Goal: Information Seeking & Learning: Learn about a topic

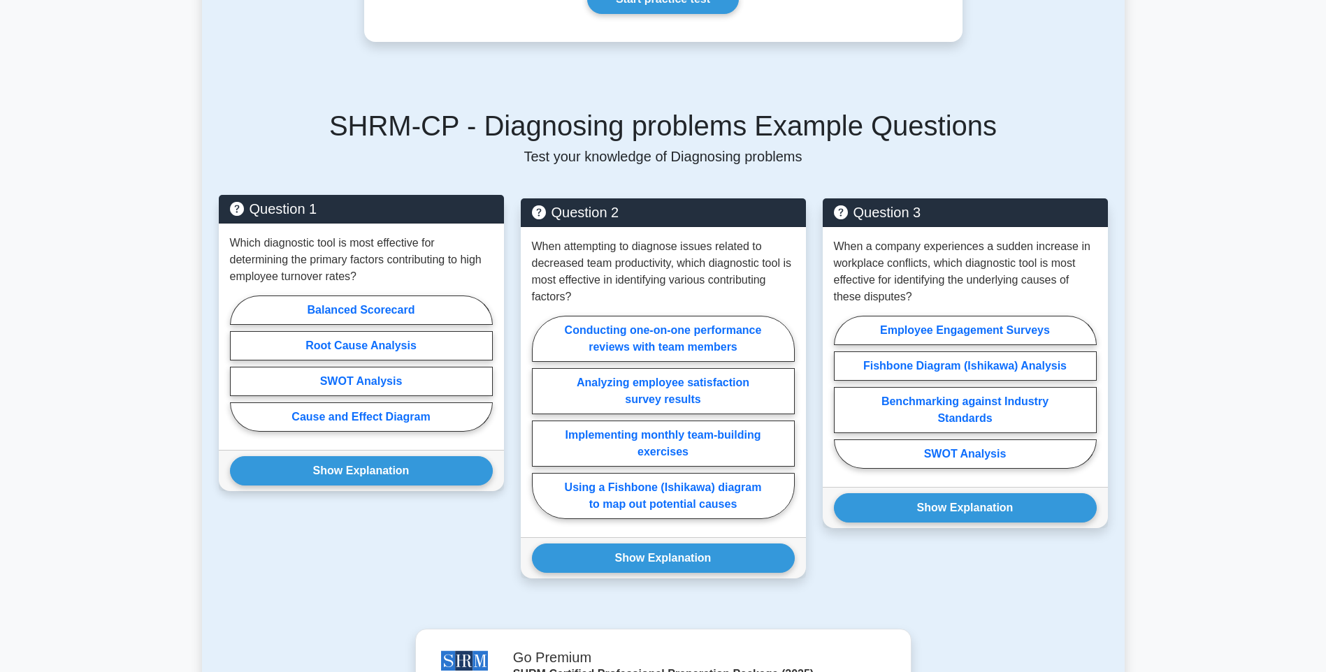
scroll to position [419, 0]
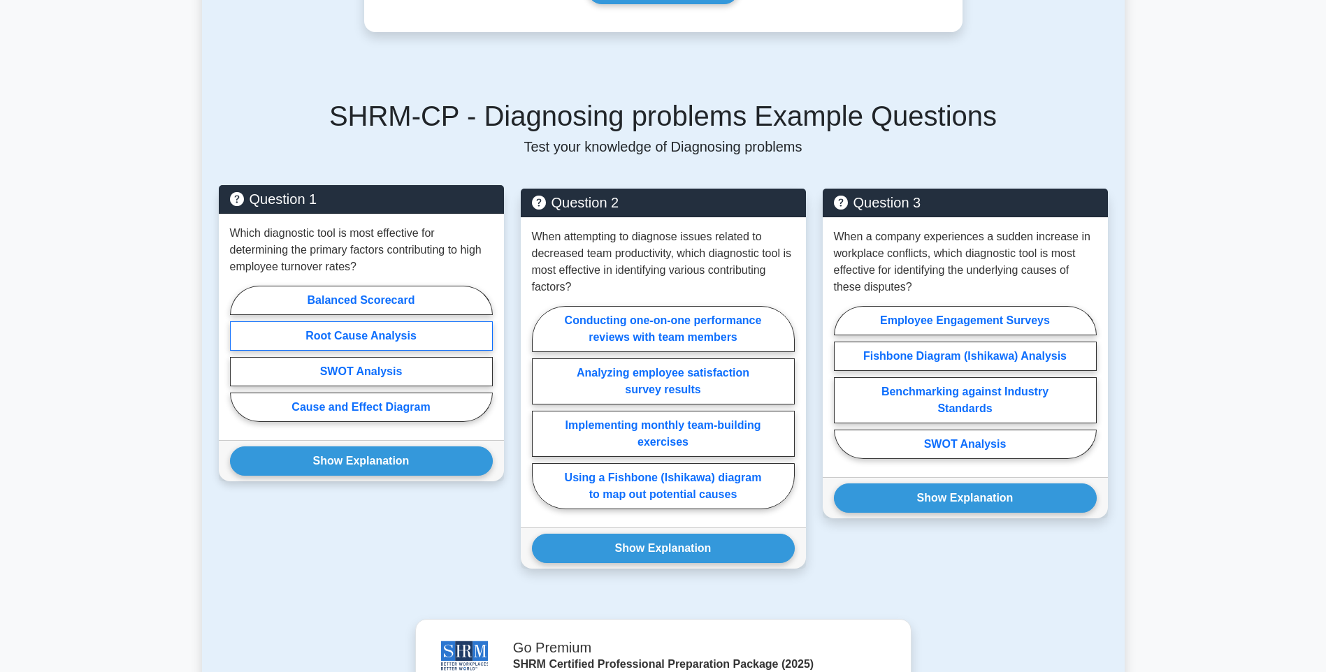
click at [450, 321] on label "Root Cause Analysis" at bounding box center [361, 335] width 263 height 29
click at [239, 354] on input "Root Cause Analysis" at bounding box center [234, 358] width 9 height 9
radio input "true"
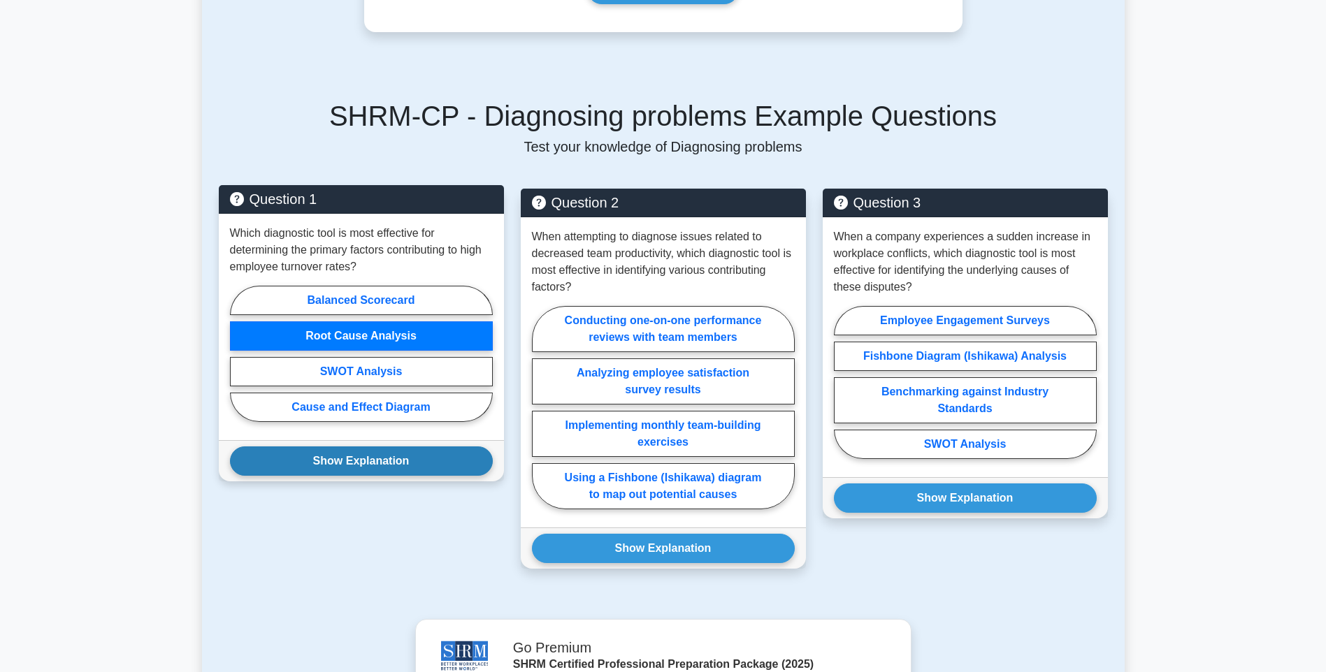
click at [358, 449] on button "Show Explanation" at bounding box center [361, 461] width 263 height 29
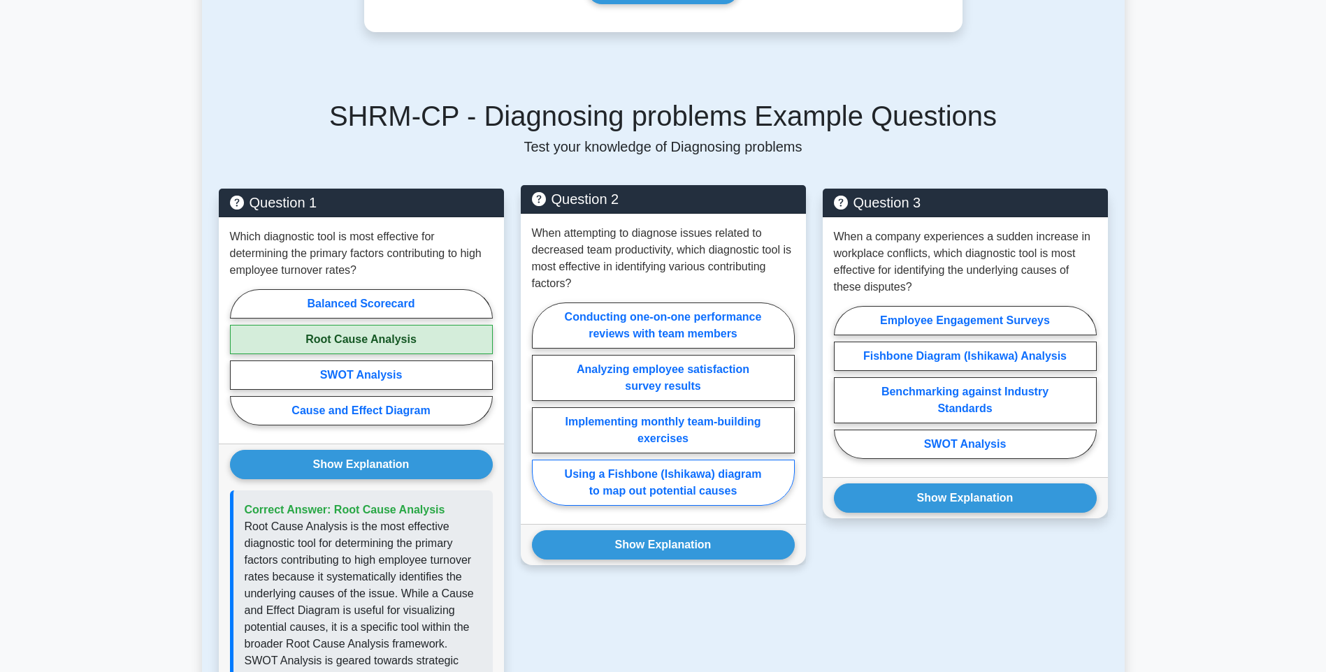
click at [753, 466] on label "Using a Fishbone (Ishikawa) diagram to map out potential causes" at bounding box center [663, 483] width 263 height 46
click at [541, 413] on input "Using a Fishbone (Ishikawa) diagram to map out potential causes" at bounding box center [536, 408] width 9 height 9
radio input "true"
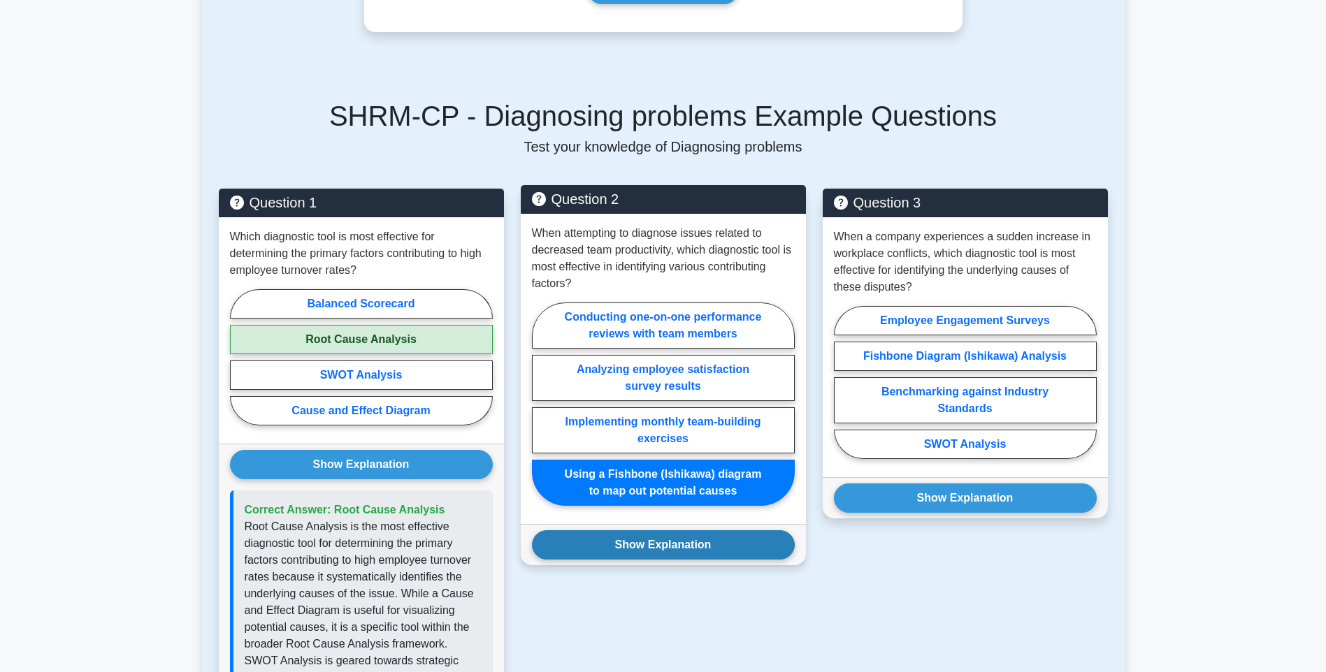
drag, startPoint x: 644, startPoint y: 526, endPoint x: 642, endPoint y: 534, distance: 8.0
click at [645, 532] on button "Show Explanation" at bounding box center [663, 544] width 263 height 29
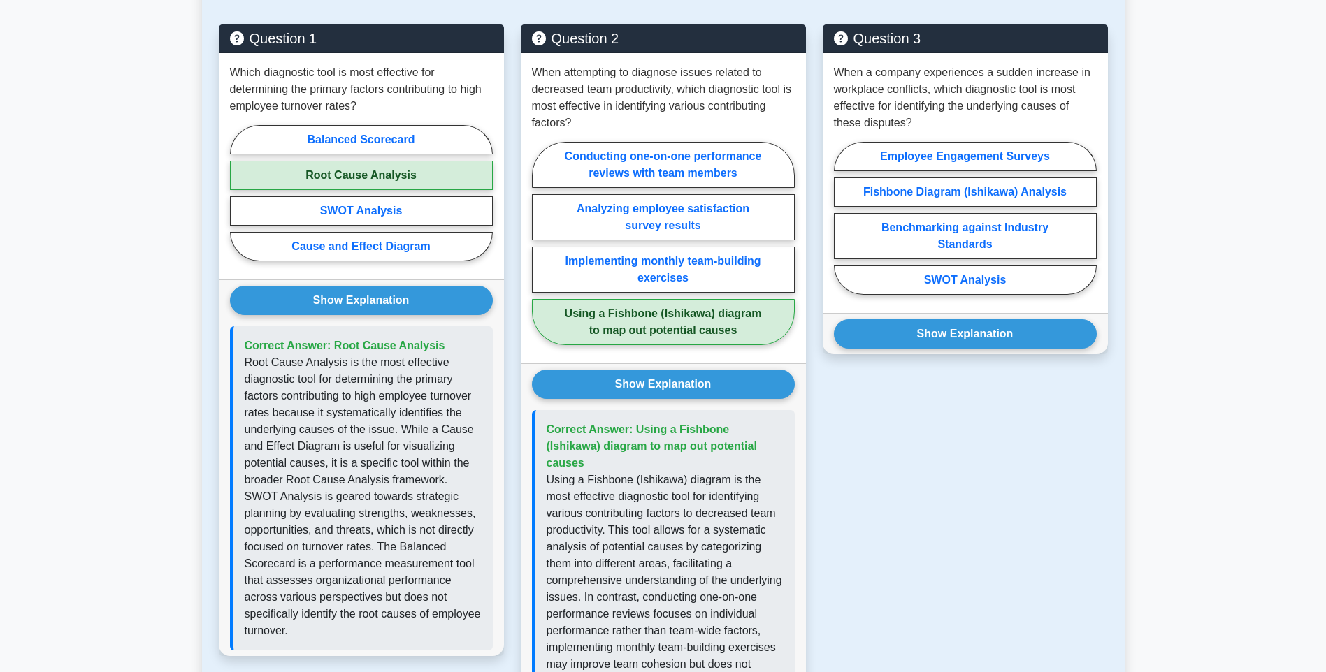
scroll to position [594, 0]
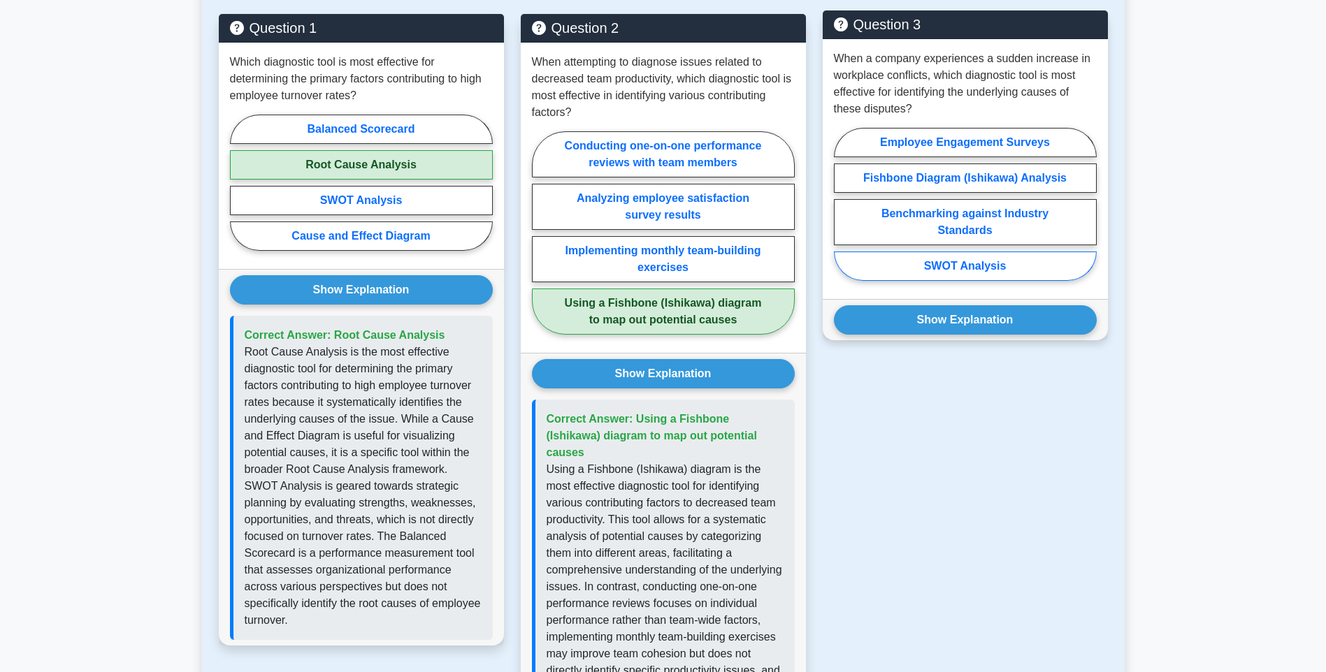
click at [959, 252] on label "SWOT Analysis" at bounding box center [965, 266] width 263 height 29
click at [843, 213] on input "SWOT Analysis" at bounding box center [838, 208] width 9 height 9
radio input "true"
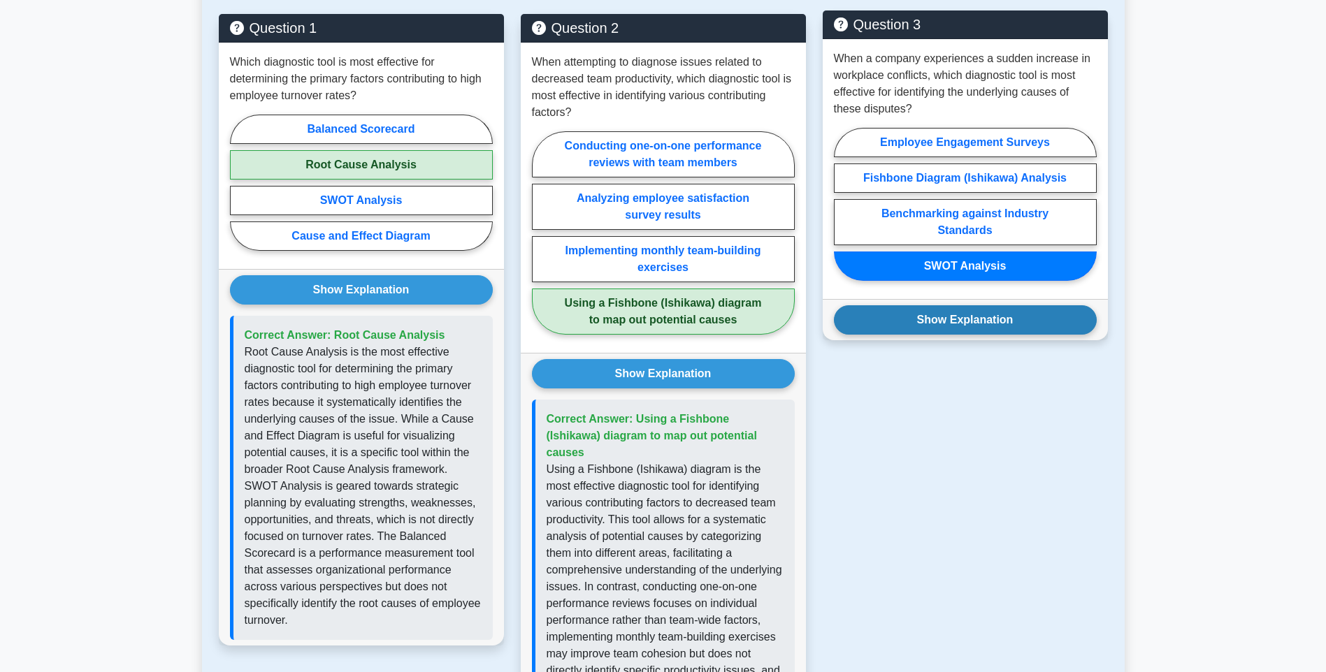
click at [980, 316] on button "Show Explanation" at bounding box center [965, 319] width 263 height 29
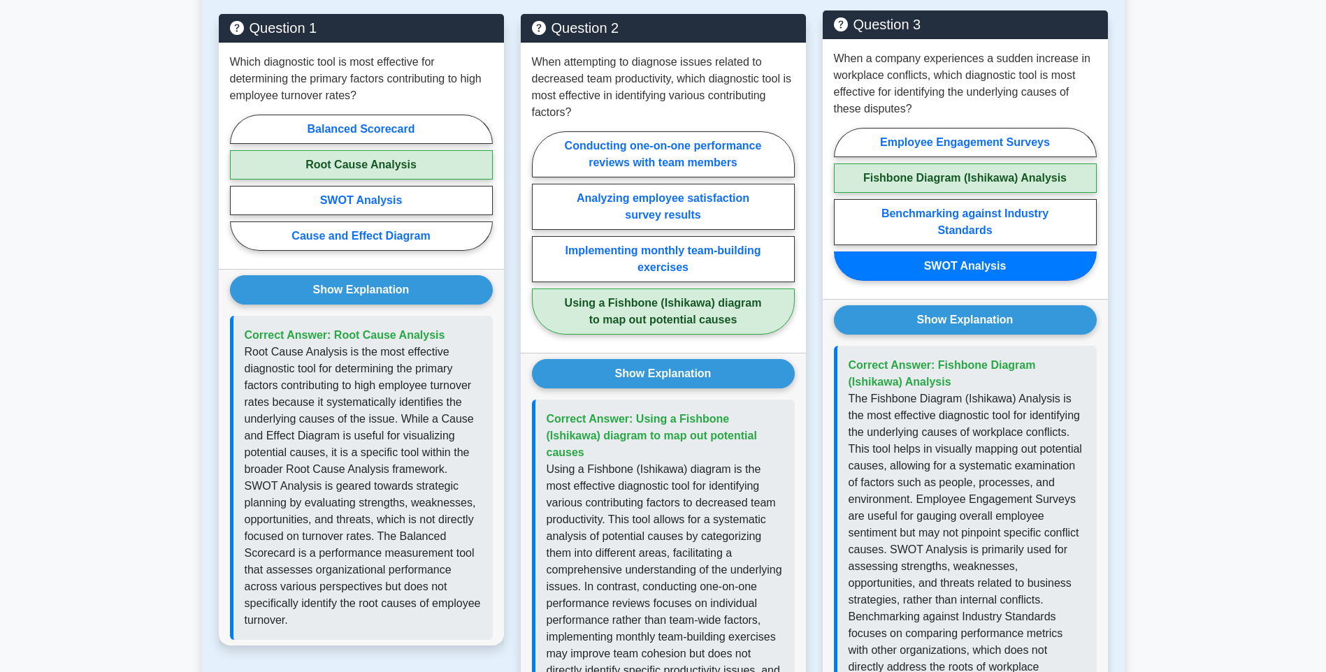
click at [1022, 166] on label "Fishbone Diagram (Ishikawa) Analysis" at bounding box center [965, 178] width 263 height 29
click at [843, 204] on input "Fishbone Diagram (Ishikawa) Analysis" at bounding box center [838, 208] width 9 height 9
radio input "true"
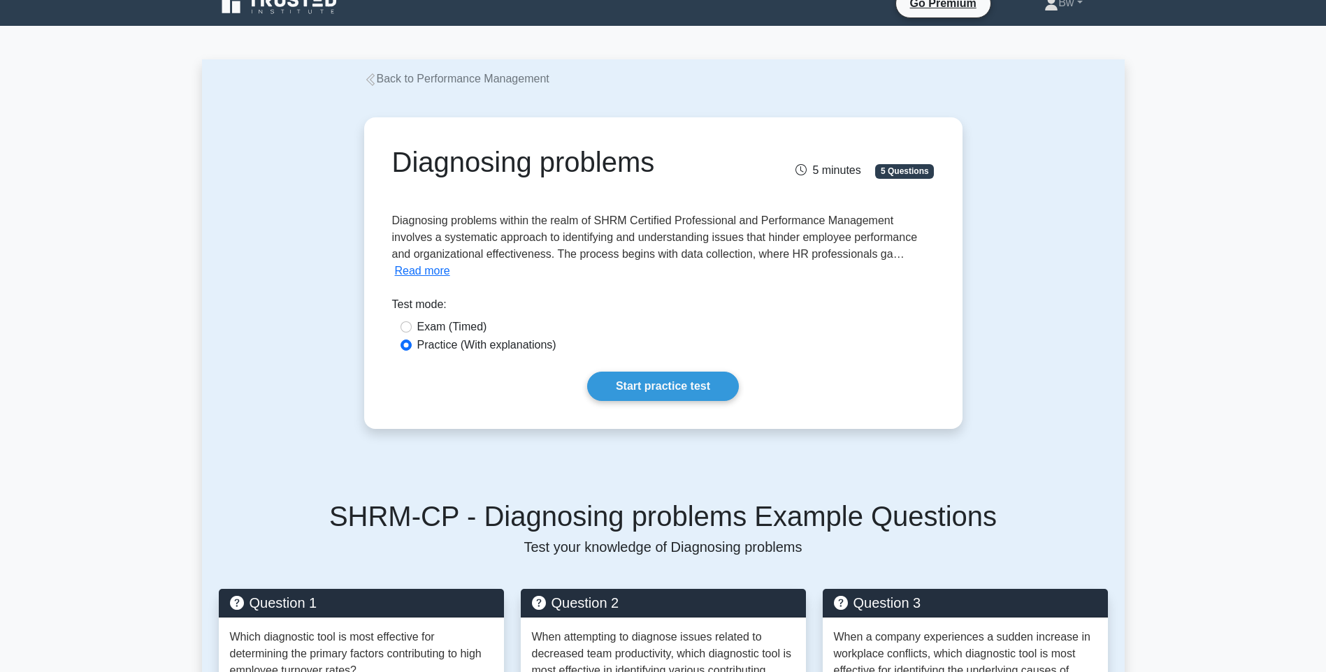
scroll to position [0, 0]
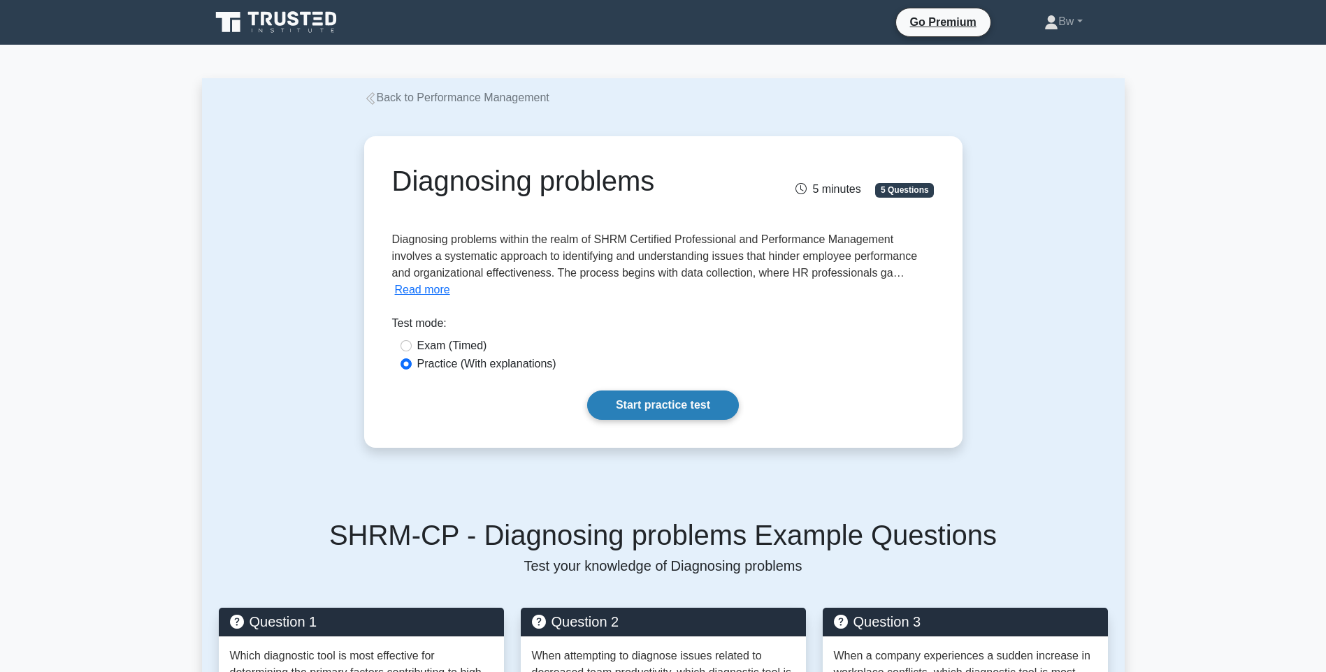
click at [697, 391] on link "Start practice test" at bounding box center [663, 405] width 152 height 29
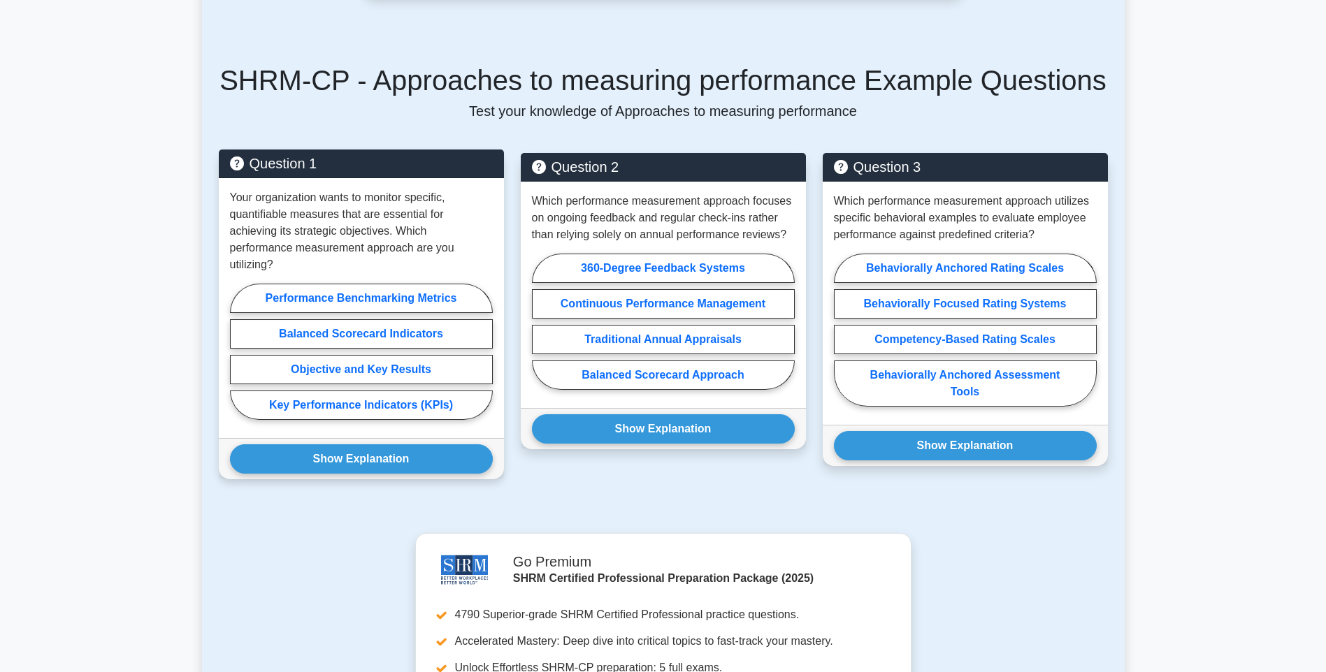
scroll to position [489, 0]
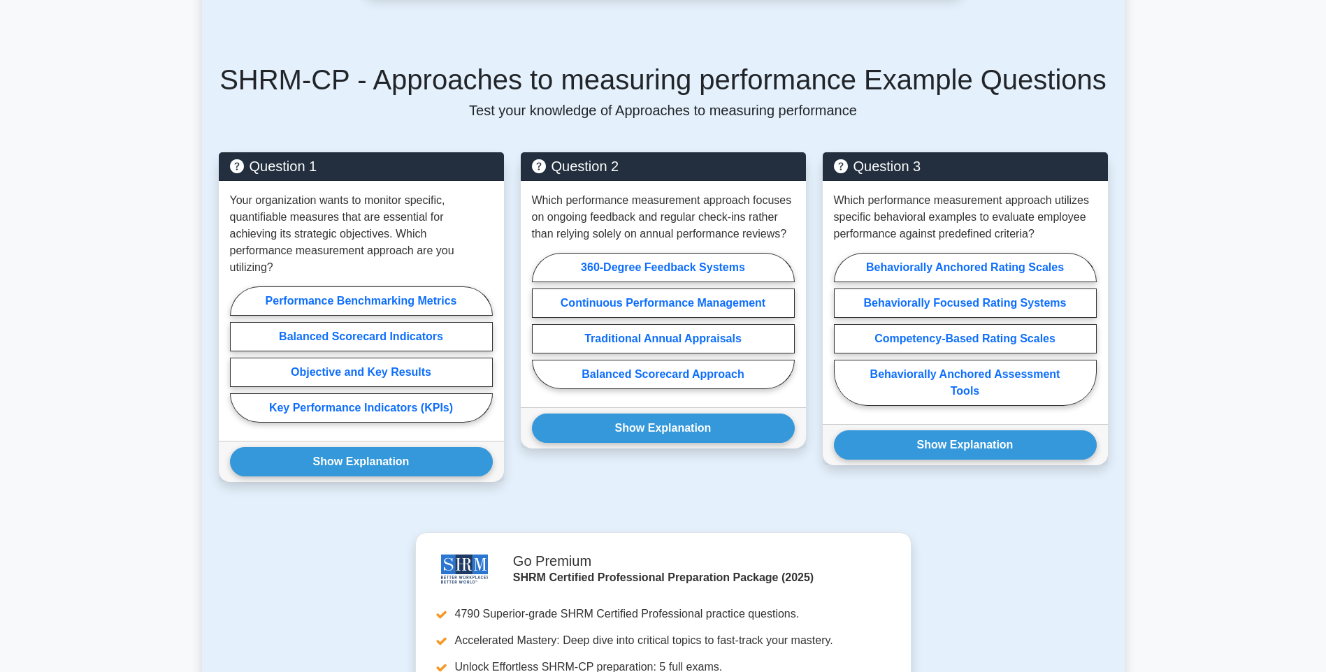
click at [116, 286] on main "Back to Performance Management Approaches to measuring performance 5 minutes 5 …" at bounding box center [663, 297] width 1326 height 1482
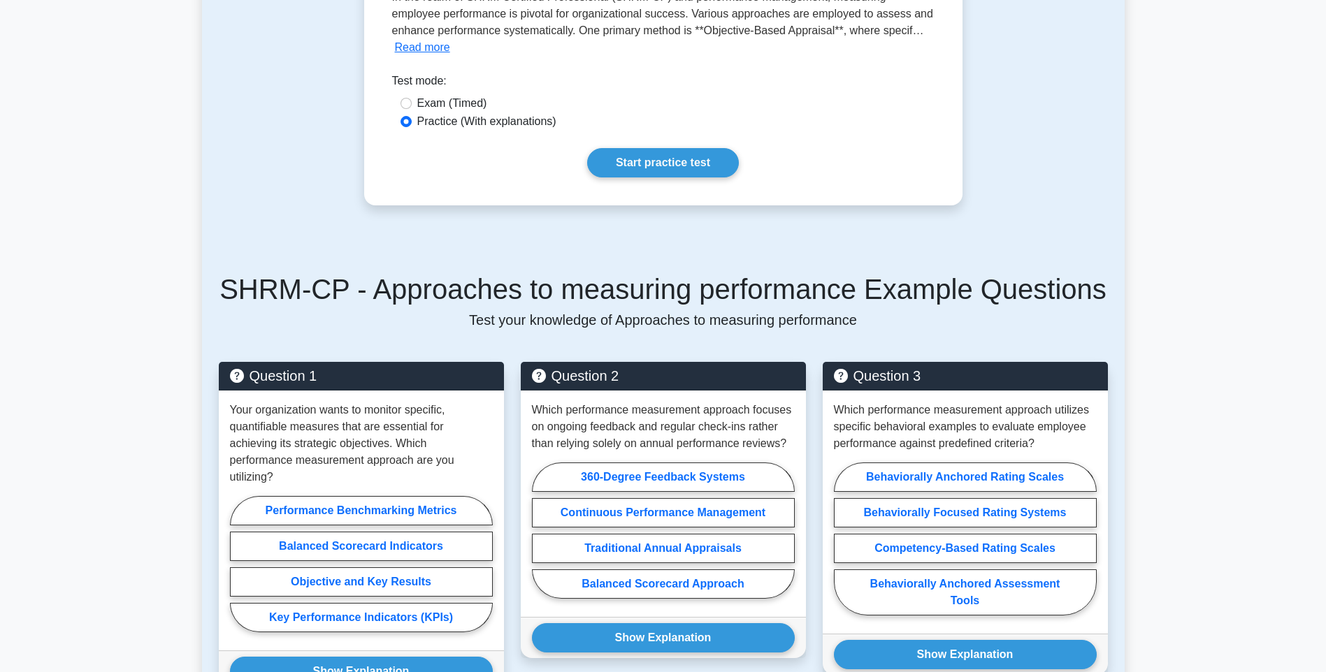
scroll to position [349, 0]
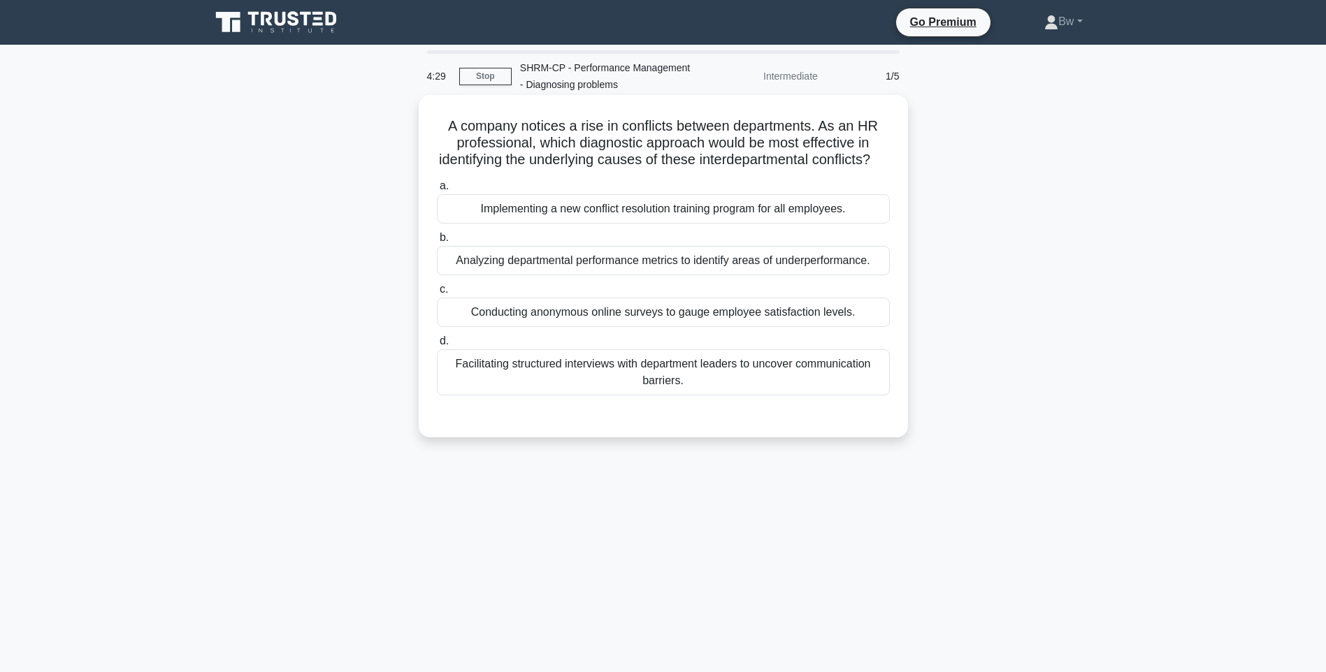
click at [738, 393] on div "Facilitating structured interviews with department leaders to uncover communica…" at bounding box center [663, 372] width 453 height 46
click at [437, 346] on input "d. Facilitating structured interviews with department leaders to uncover commun…" at bounding box center [437, 341] width 0 height 9
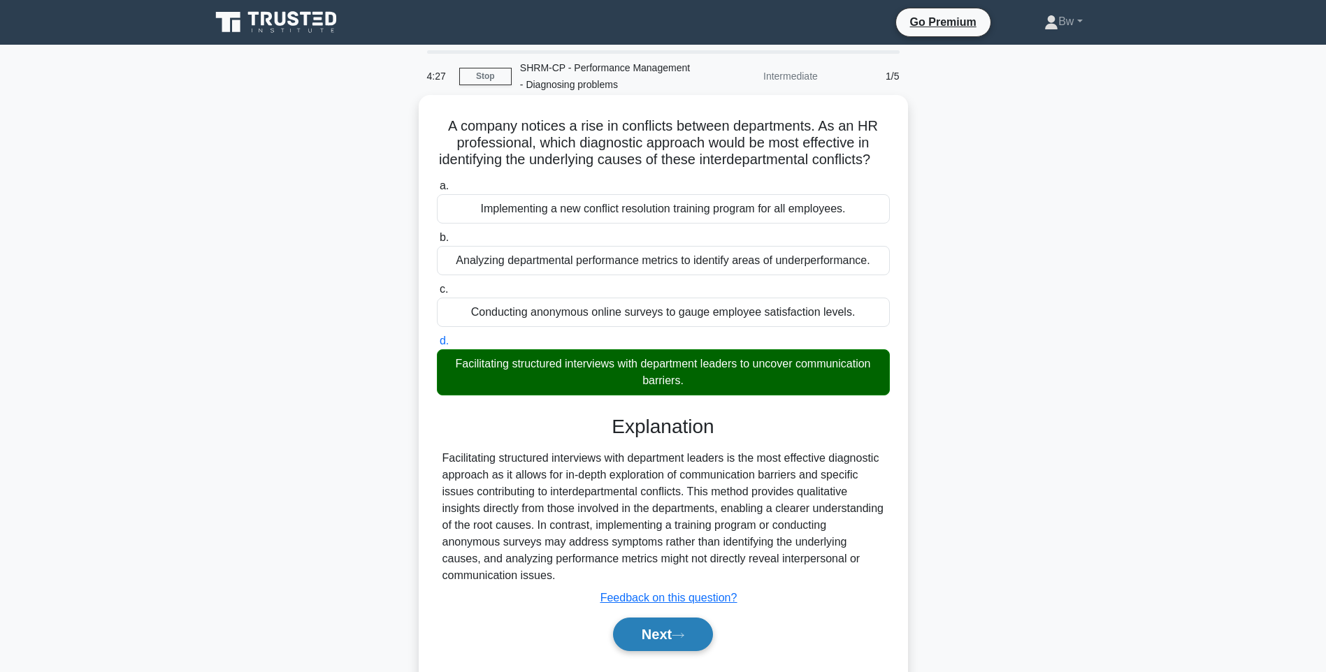
click at [676, 651] on button "Next" at bounding box center [663, 635] width 100 height 34
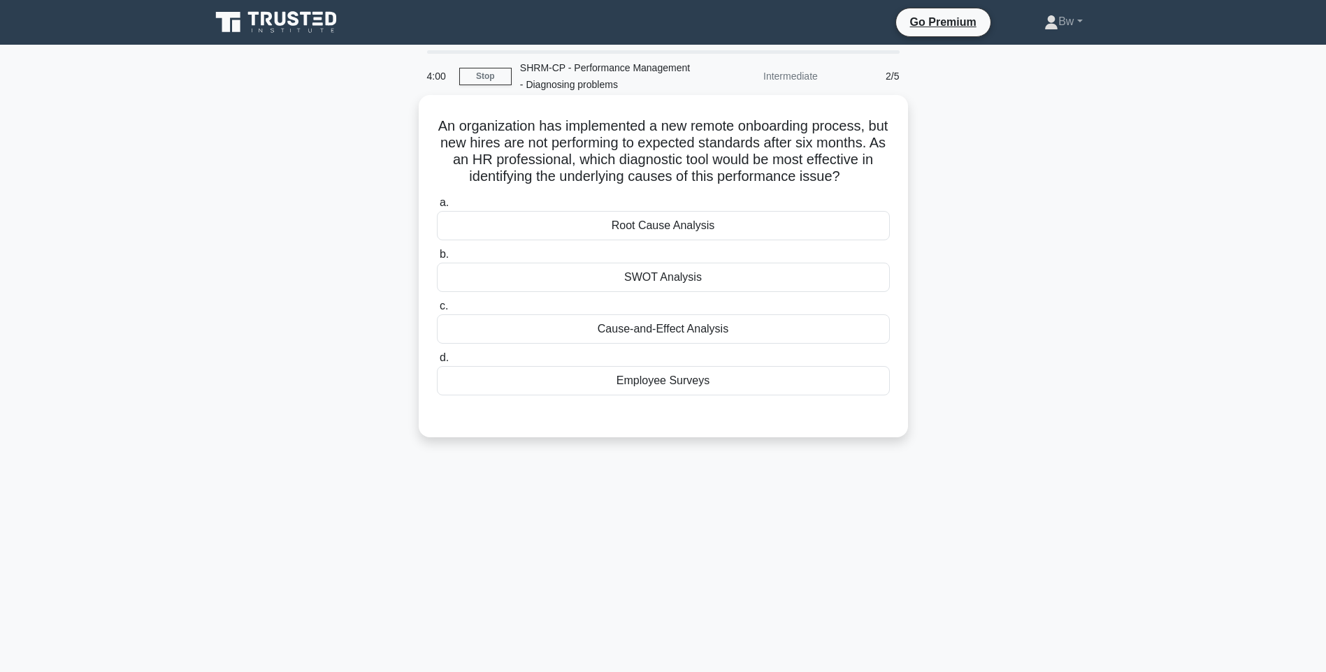
drag, startPoint x: 815, startPoint y: 335, endPoint x: 793, endPoint y: 331, distance: 22.2
click at [806, 338] on div "Cause-and-Effect Analysis" at bounding box center [663, 328] width 453 height 29
click at [437, 311] on input "c. Cause-and-Effect Analysis" at bounding box center [437, 306] width 0 height 9
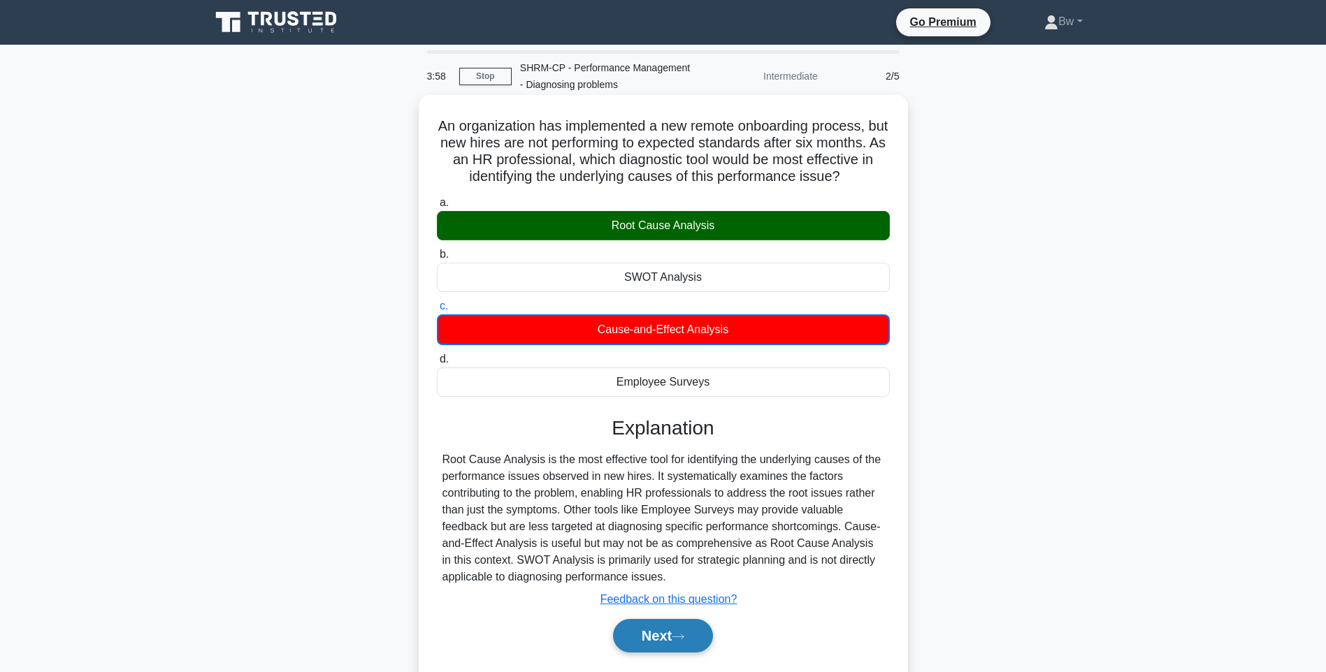
click at [692, 653] on button "Next" at bounding box center [663, 636] width 100 height 34
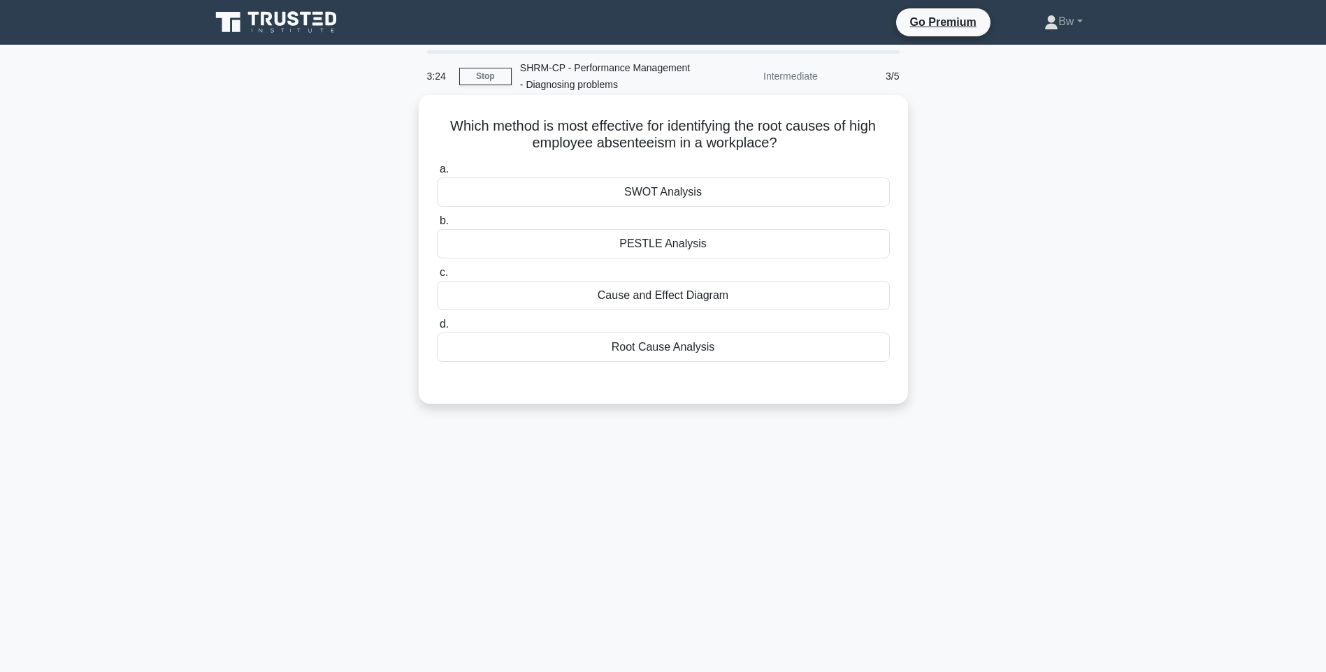
click at [795, 357] on div "Root Cause Analysis" at bounding box center [663, 347] width 453 height 29
click at [437, 329] on input "d. Root Cause Analysis" at bounding box center [437, 324] width 0 height 9
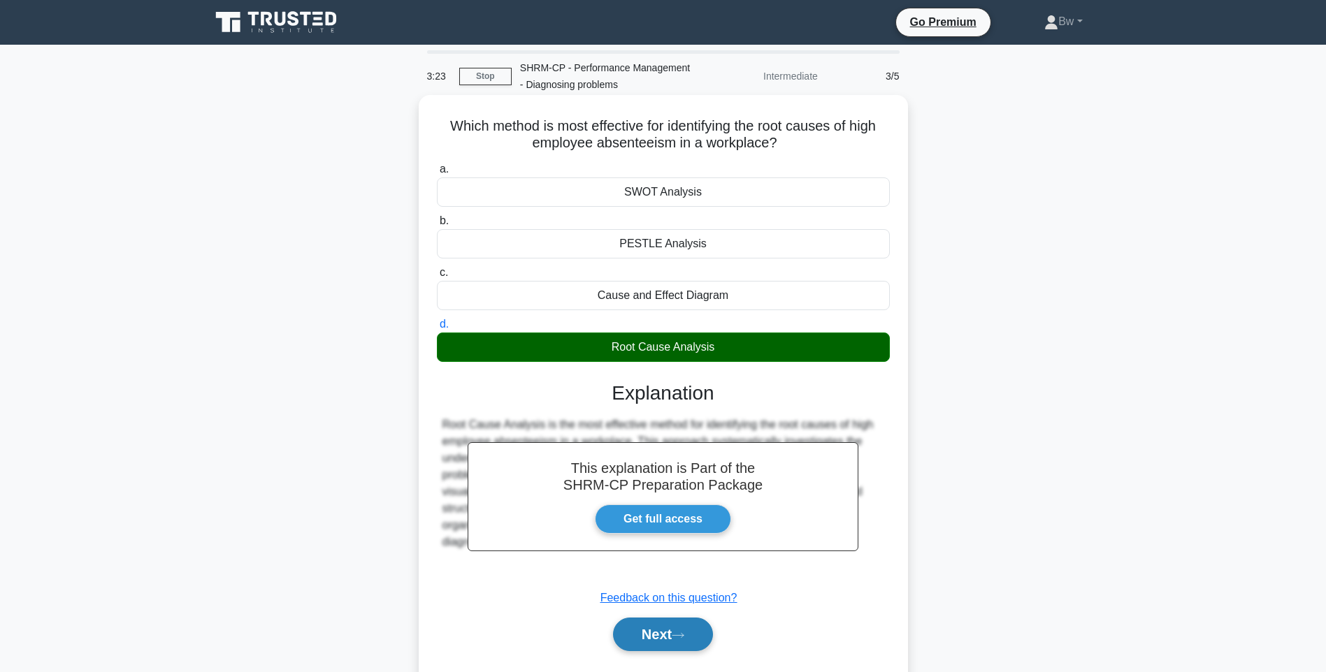
click at [666, 633] on button "Next" at bounding box center [663, 635] width 100 height 34
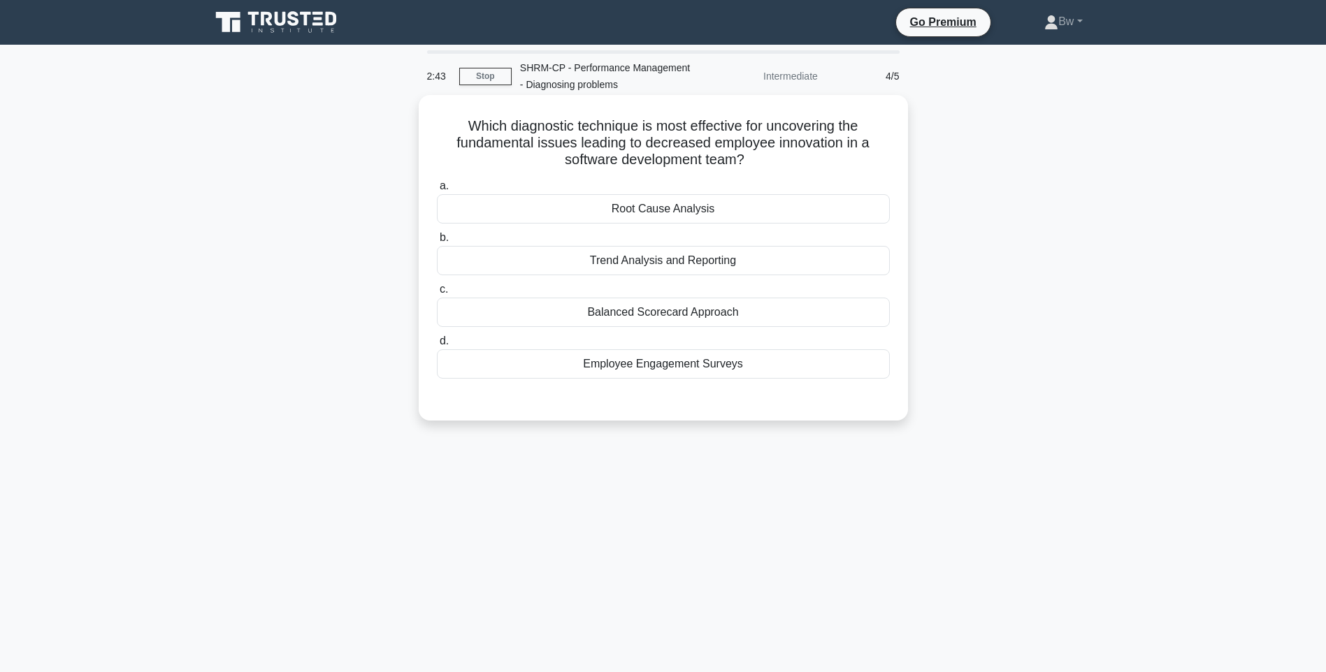
click at [735, 201] on div "Root Cause Analysis" at bounding box center [663, 208] width 453 height 29
click at [437, 191] on input "a. Root Cause Analysis" at bounding box center [437, 186] width 0 height 9
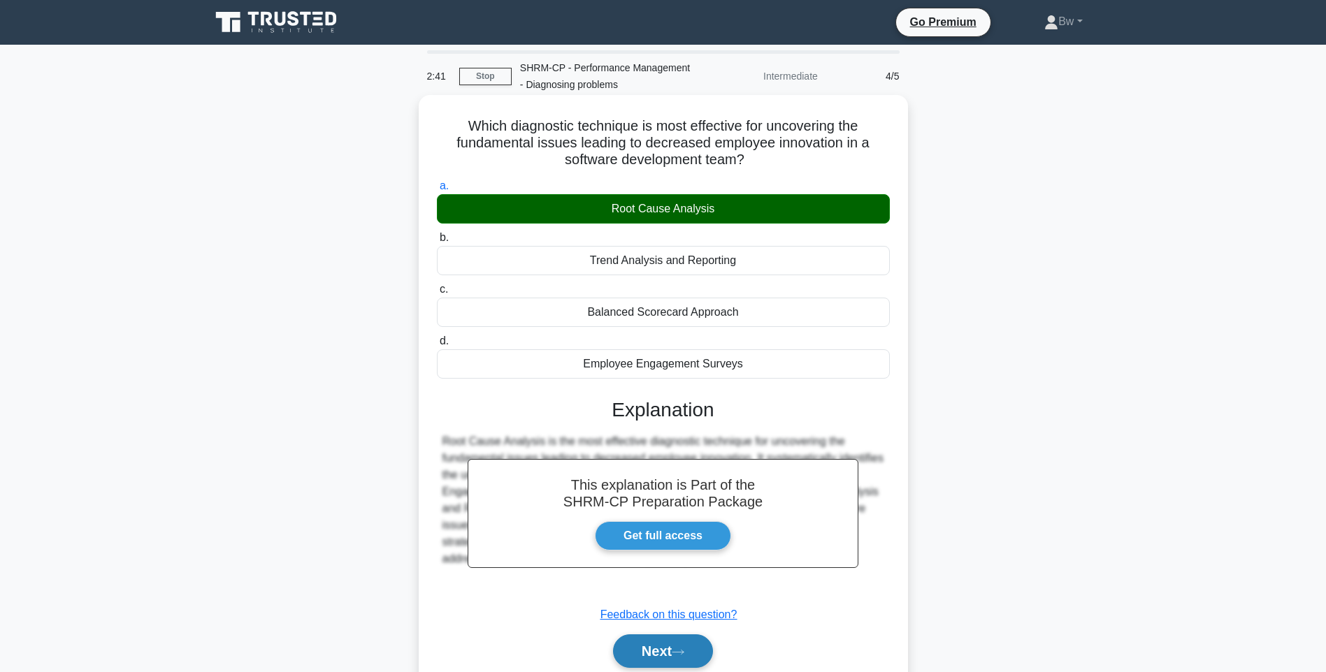
click at [683, 648] on button "Next" at bounding box center [663, 651] width 100 height 34
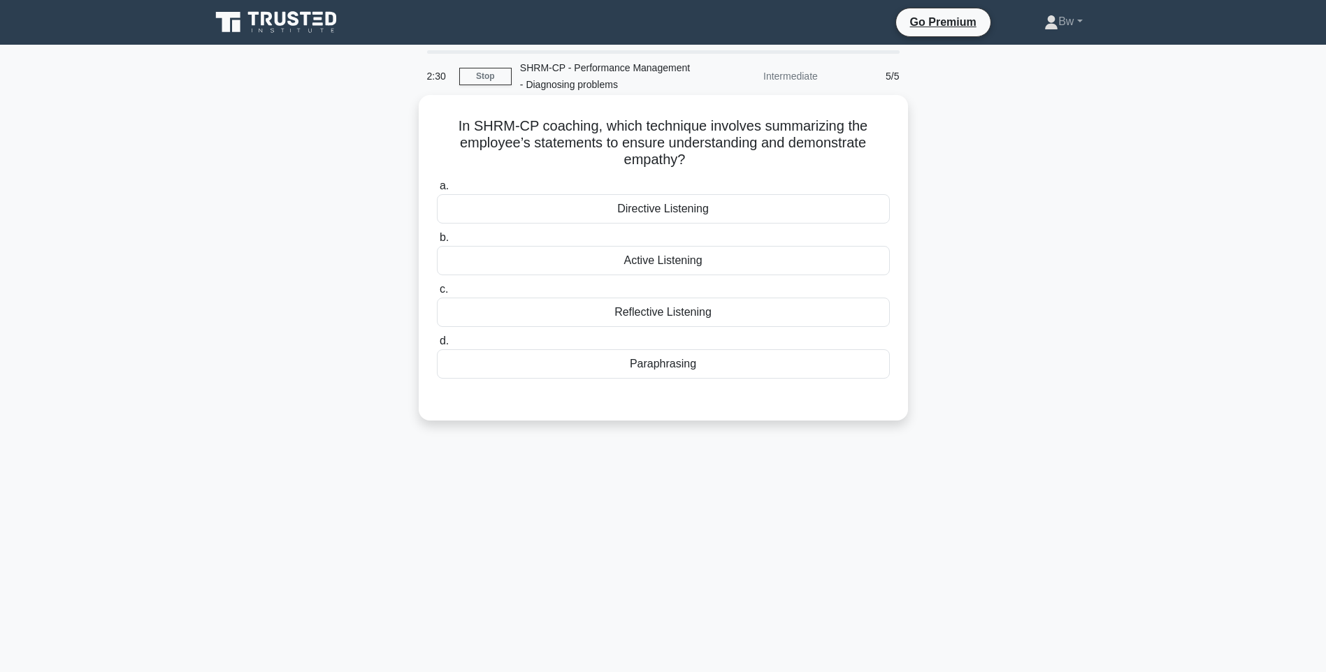
click at [783, 265] on div "Active Listening" at bounding box center [663, 260] width 453 height 29
click at [437, 242] on input "b. Active Listening" at bounding box center [437, 237] width 0 height 9
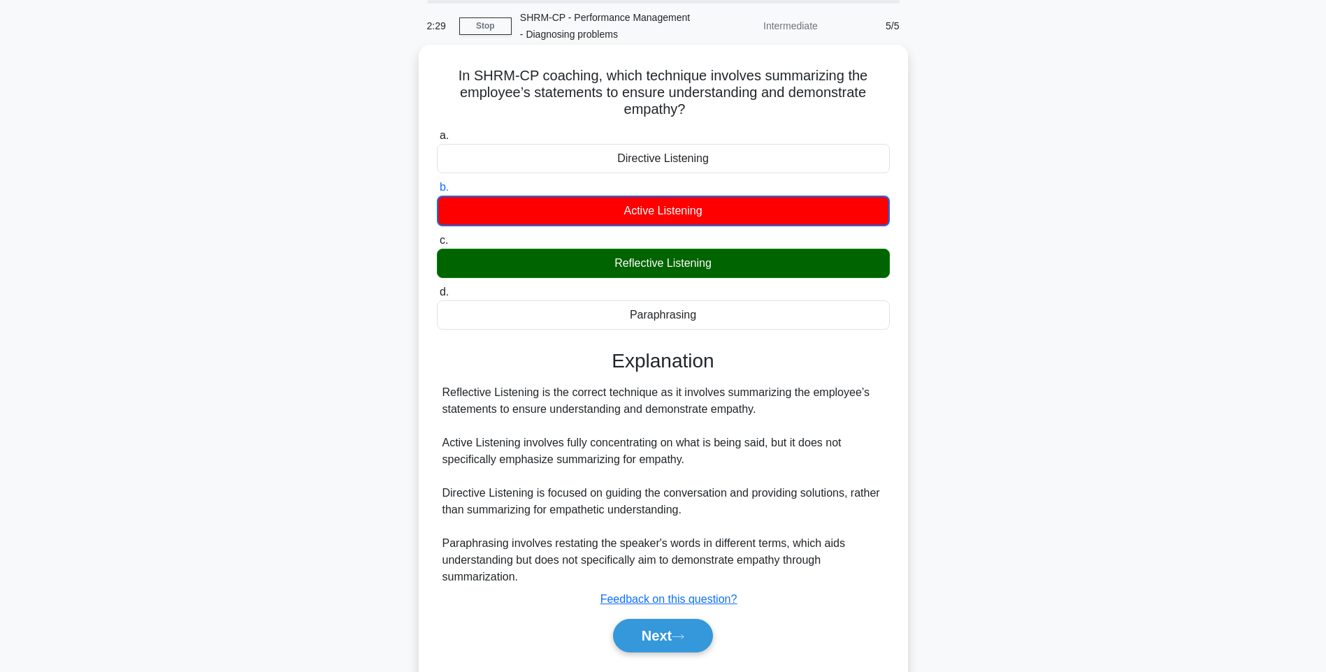
scroll to position [91, 0]
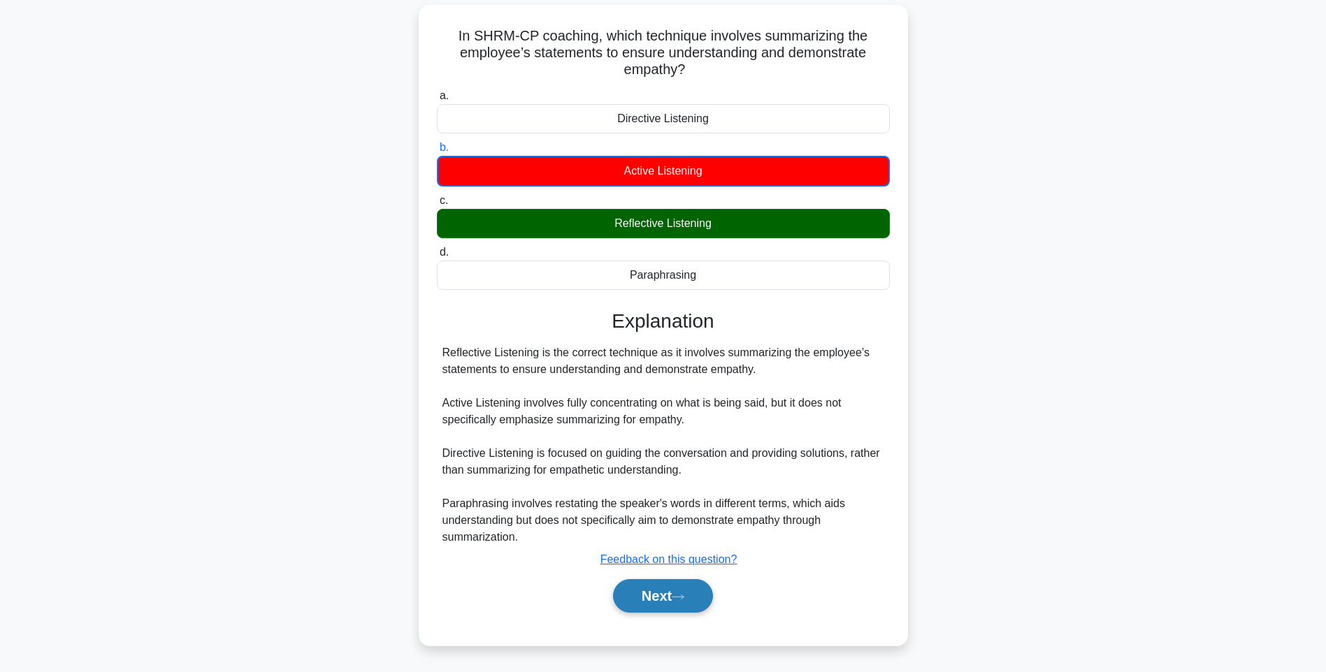
click at [658, 591] on button "Next" at bounding box center [663, 596] width 100 height 34
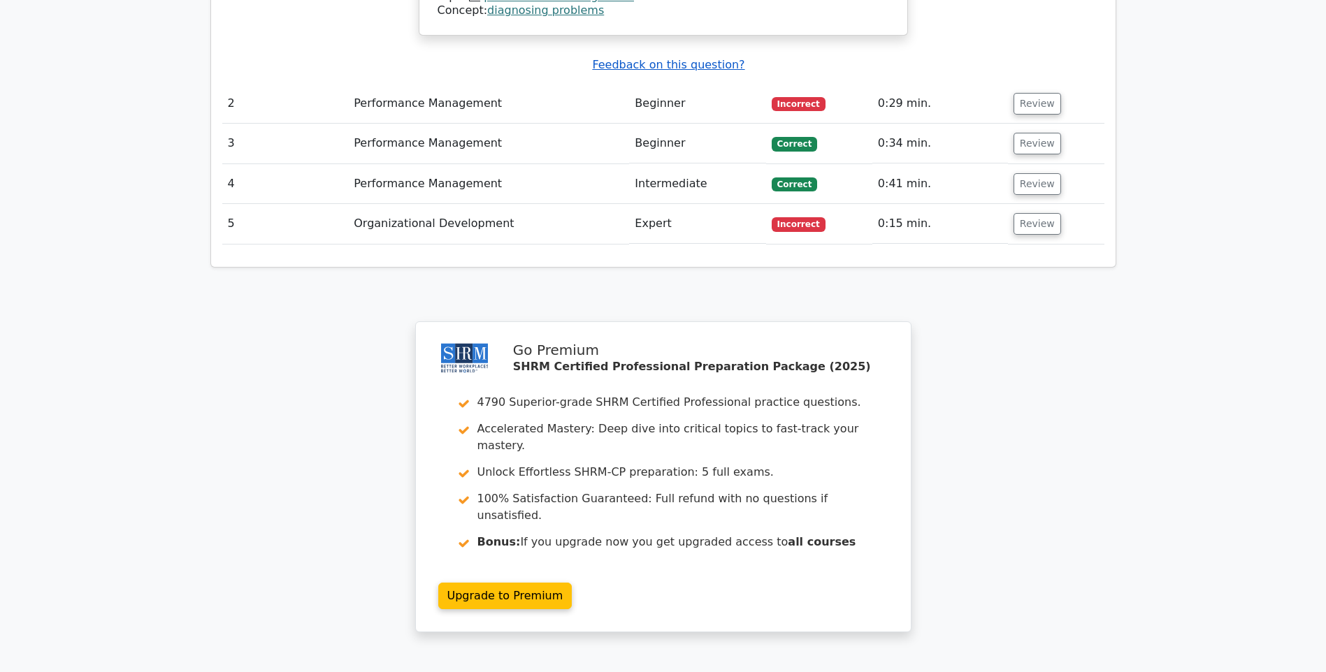
scroll to position [1607, 0]
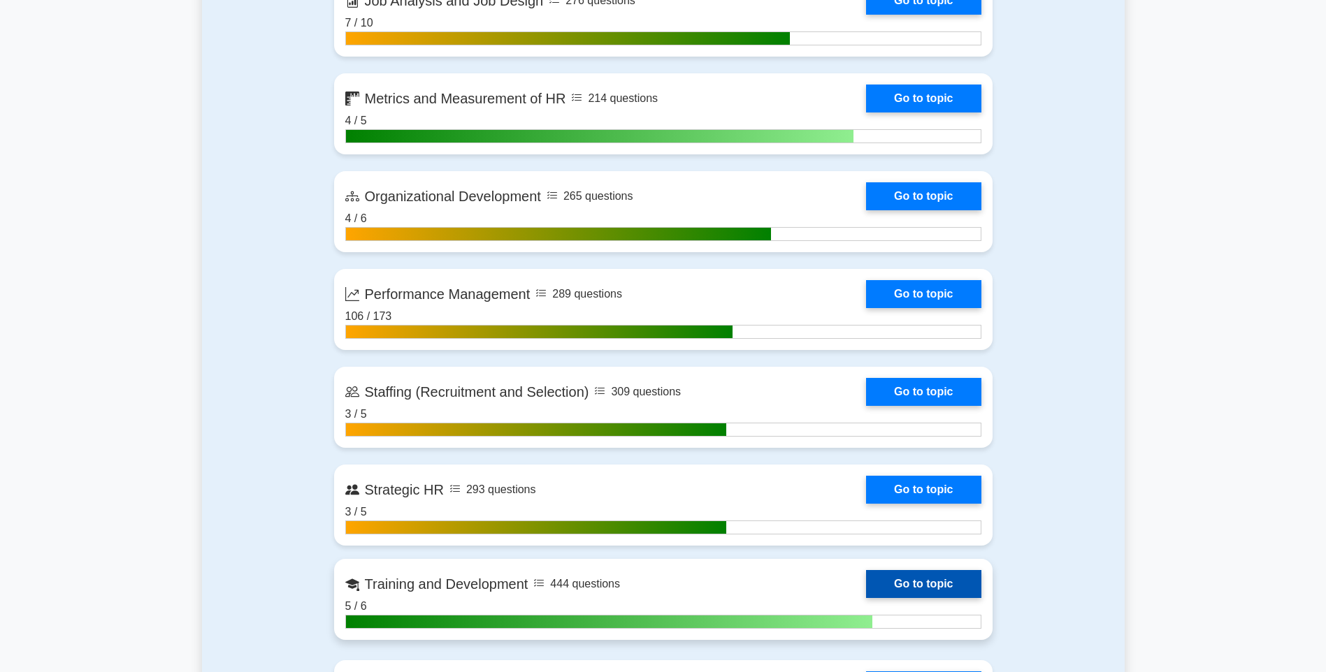
scroll to position [1887, 0]
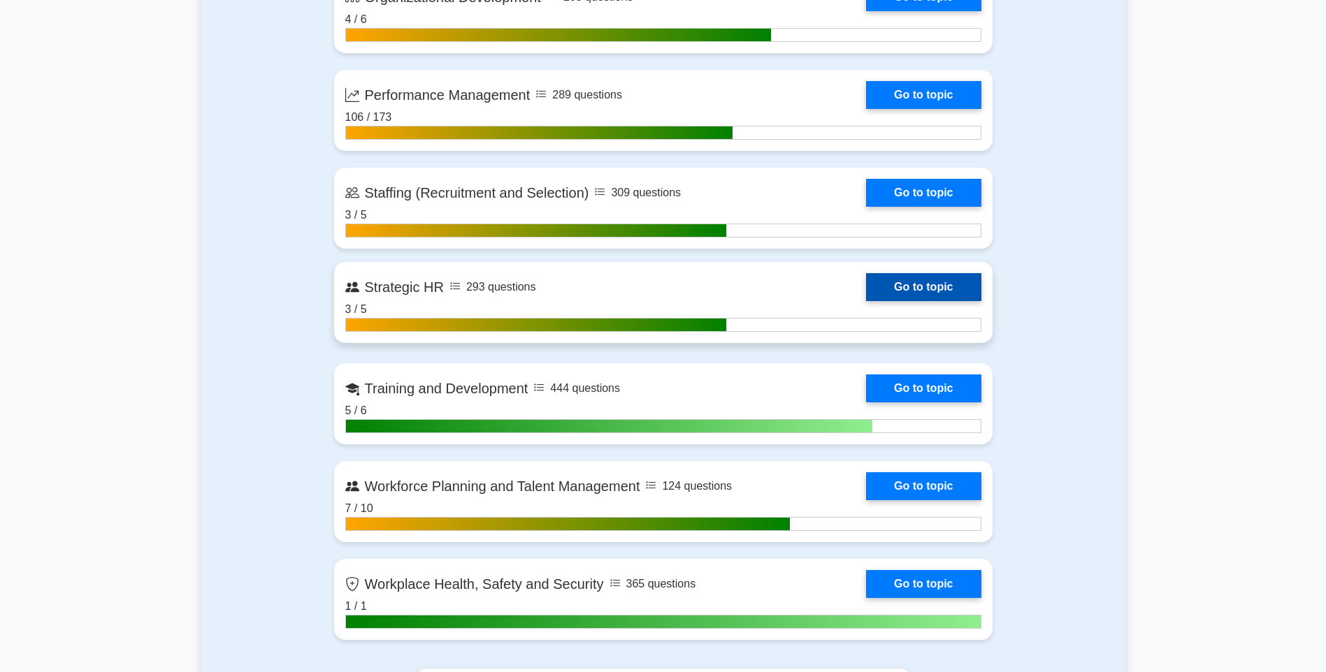
click at [904, 279] on link "Go to topic" at bounding box center [923, 287] width 115 height 28
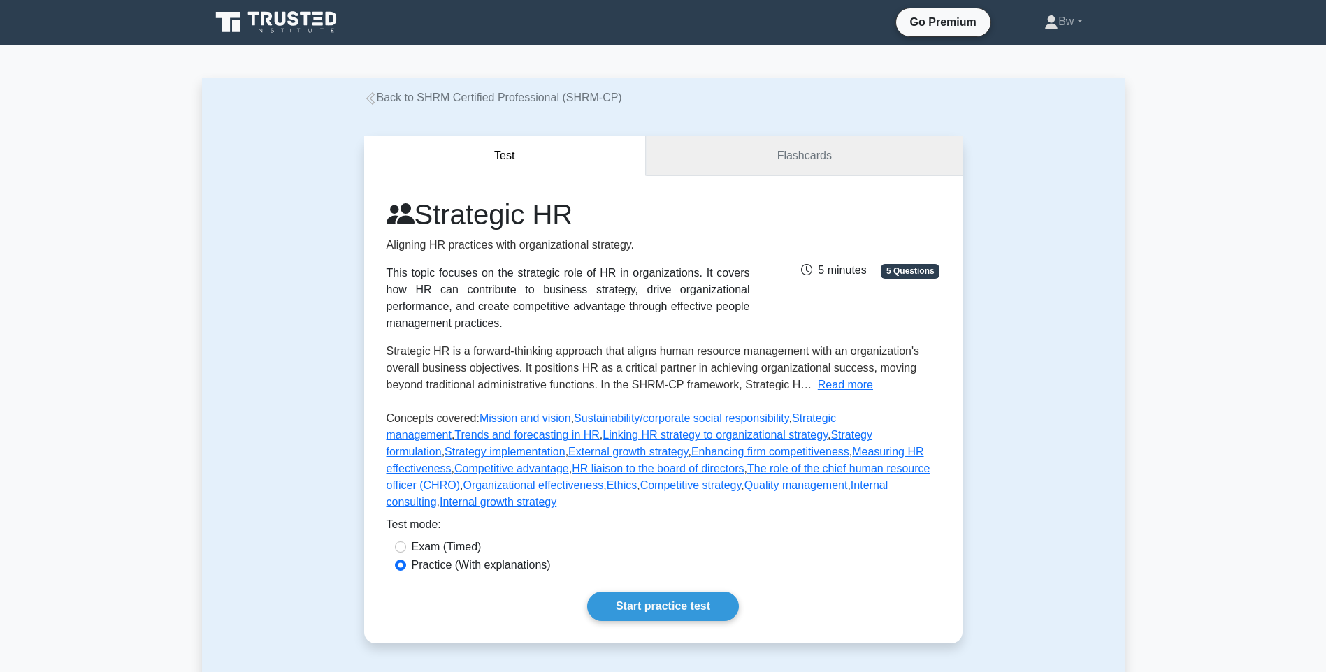
click at [755, 159] on link "Flashcards" at bounding box center [804, 156] width 316 height 40
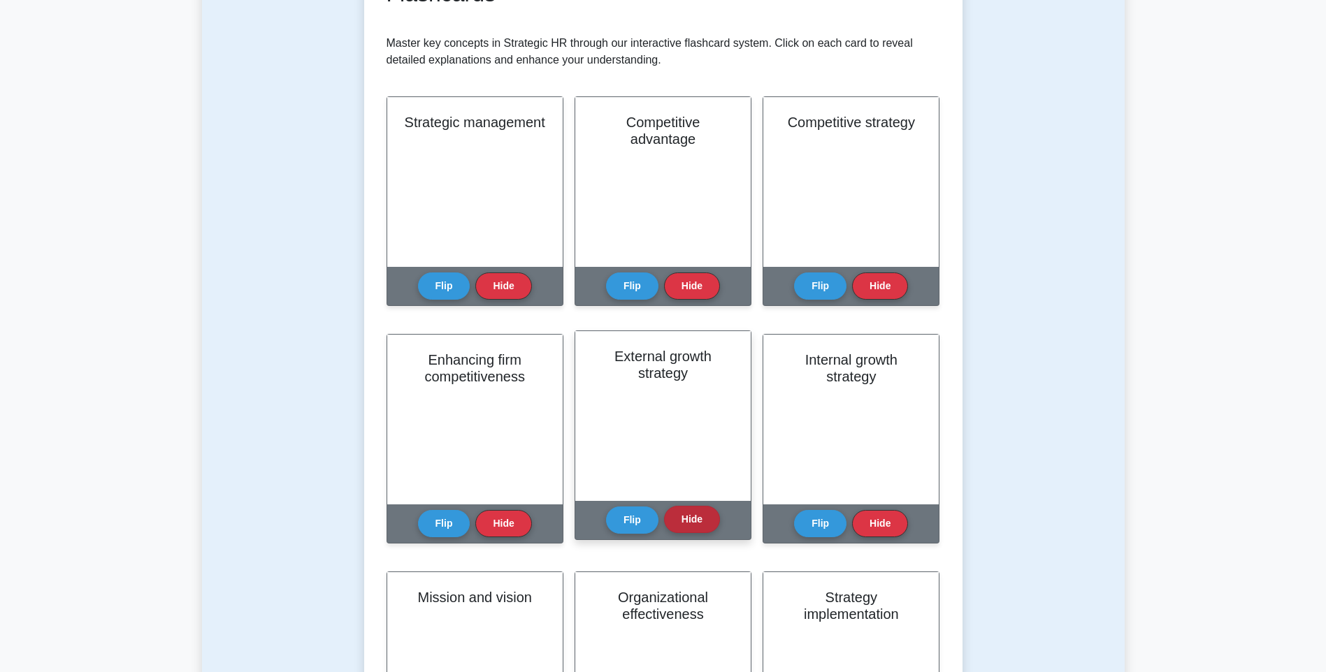
scroll to position [769, 0]
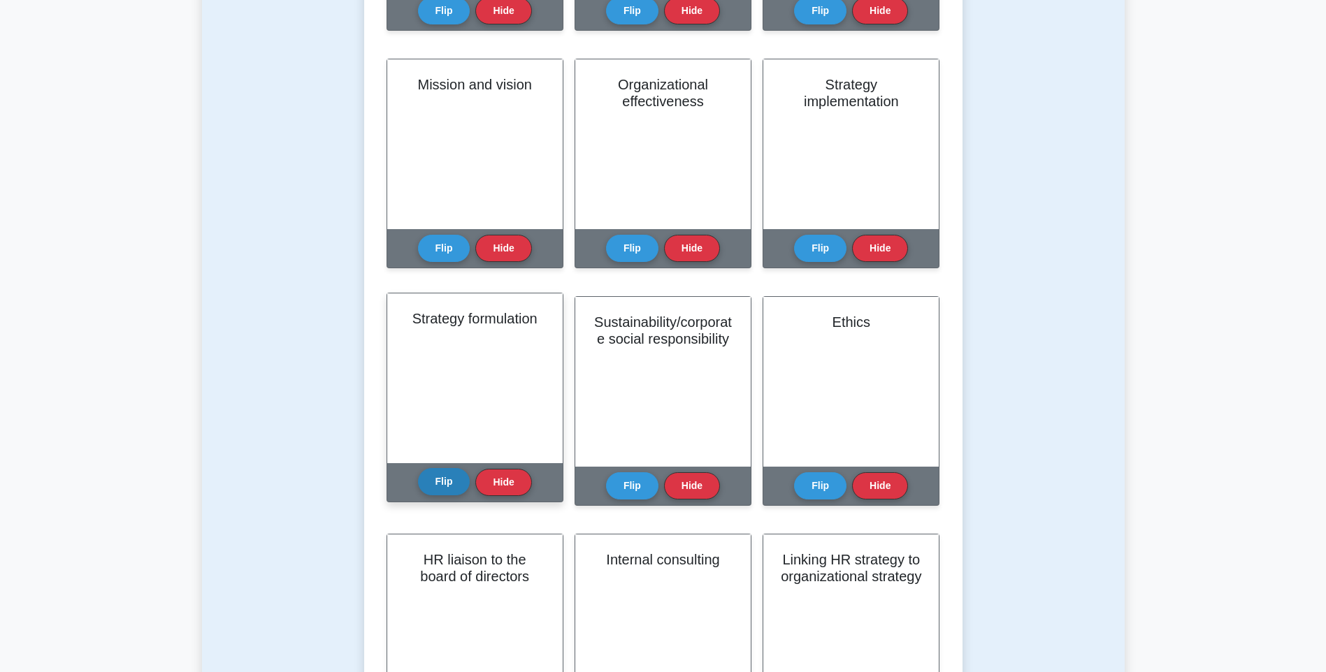
click at [444, 486] on button "Flip" at bounding box center [444, 481] width 52 height 27
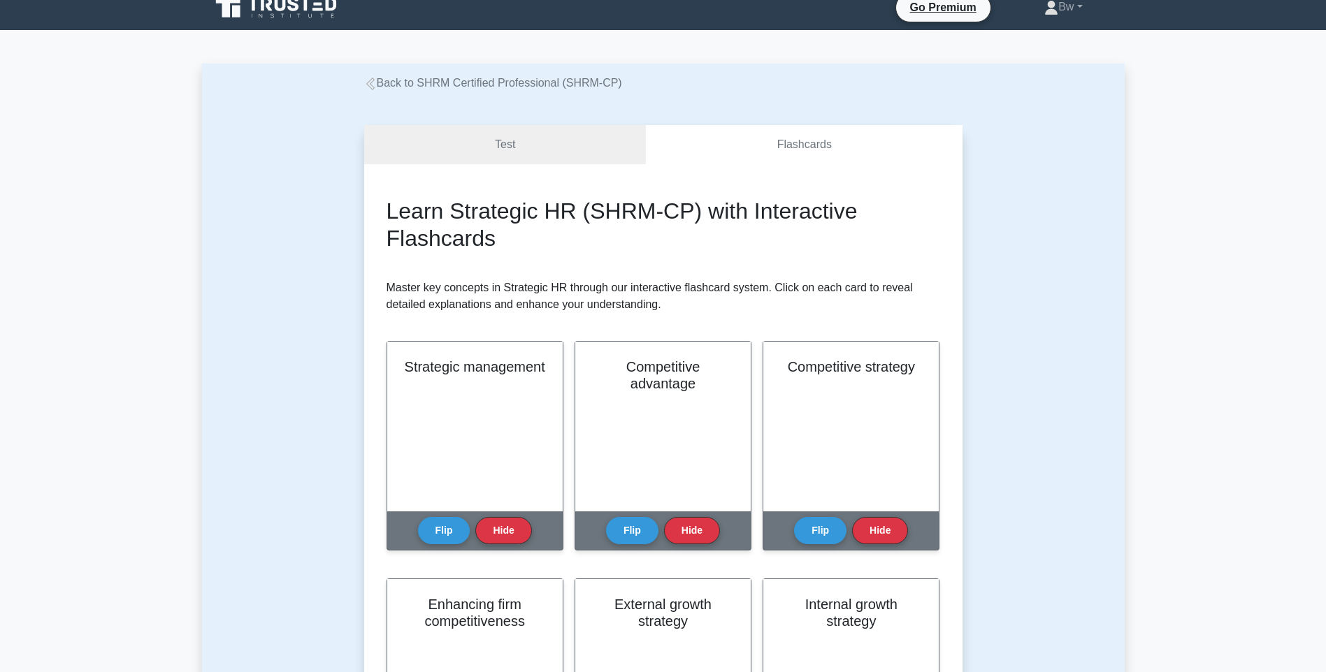
scroll to position [0, 0]
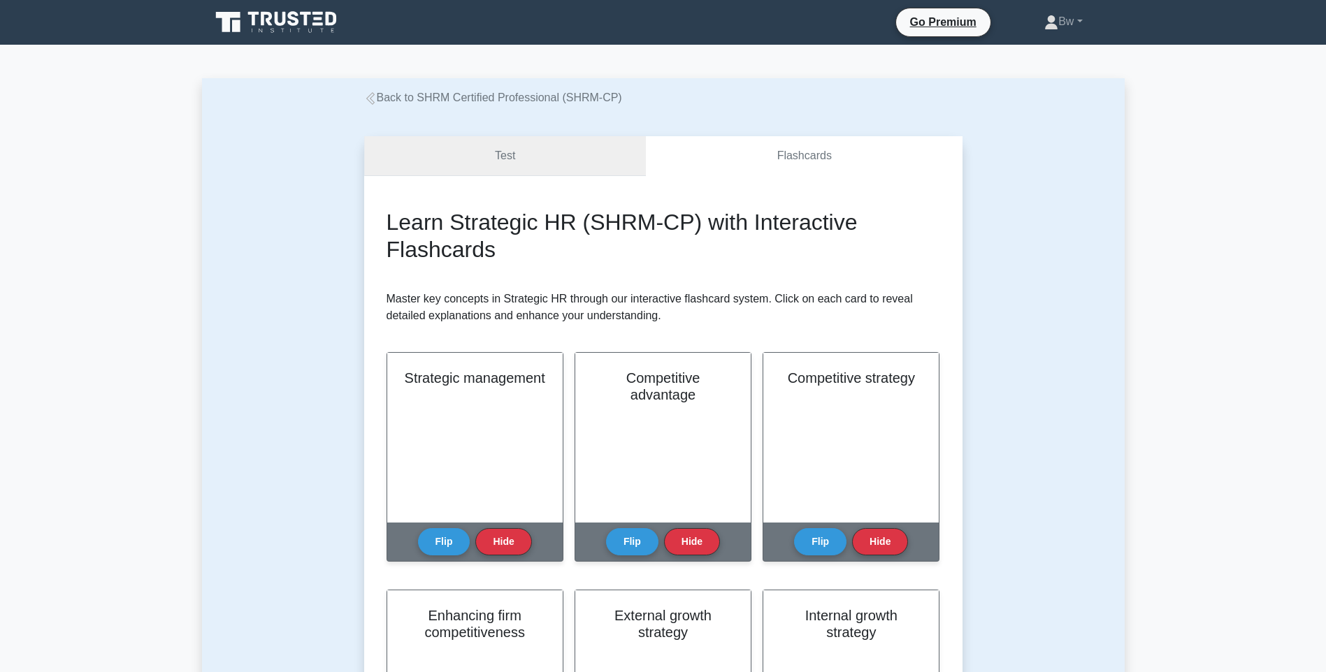
click at [483, 161] on link "Test" at bounding box center [505, 156] width 282 height 40
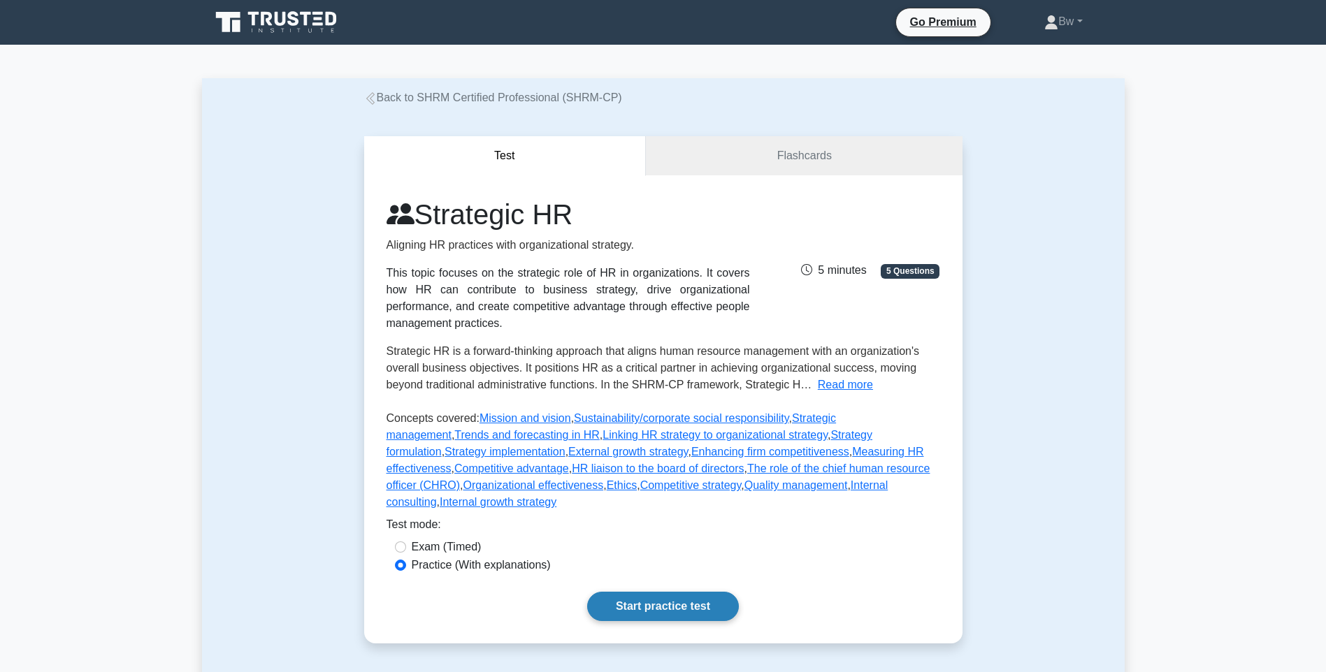
click at [649, 597] on link "Start practice test" at bounding box center [663, 606] width 152 height 29
